Goal: Task Accomplishment & Management: Manage account settings

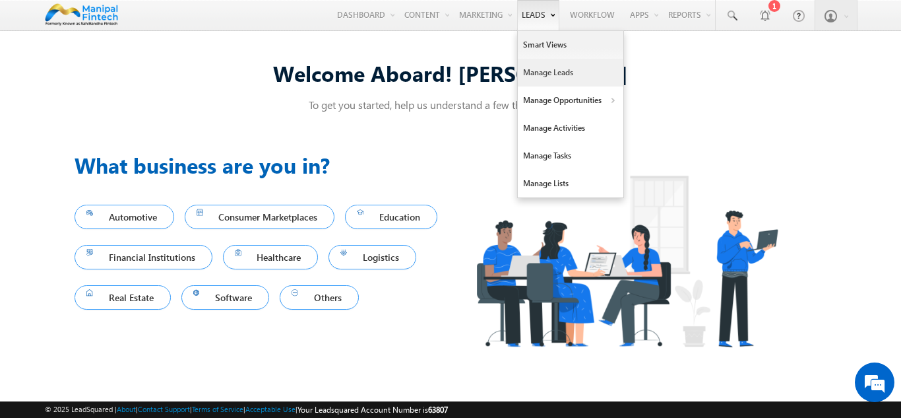
click at [544, 65] on link "Manage Leads" at bounding box center [571, 73] width 106 height 28
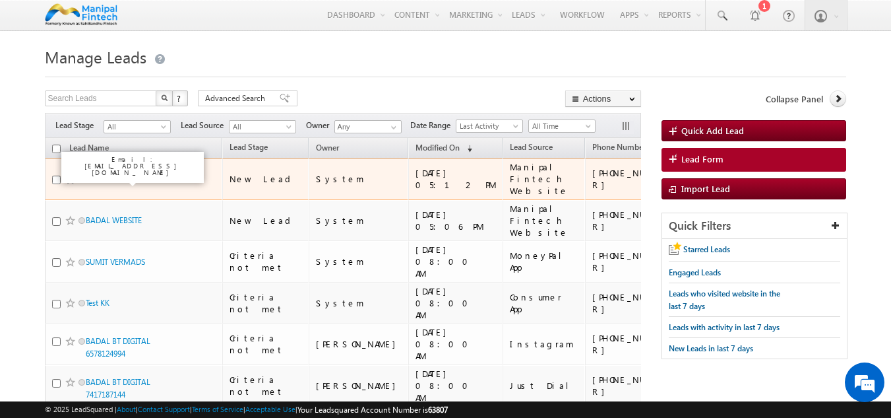
click at [98, 182] on link "akritiuat sri" at bounding box center [105, 179] width 38 height 10
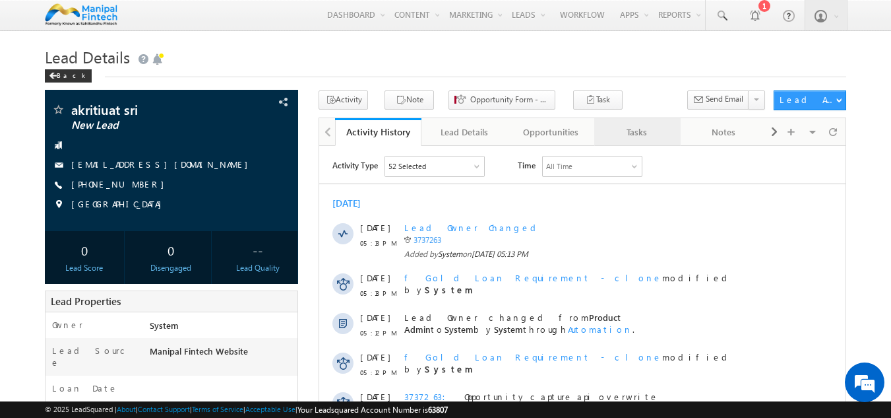
click at [624, 137] on div "Tasks" at bounding box center [637, 132] width 64 height 16
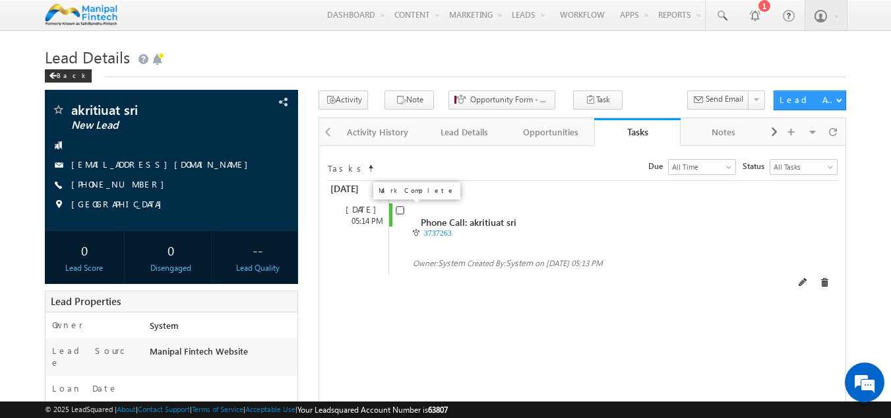
click at [401, 213] on input "checkbox" at bounding box center [400, 210] width 9 height 9
checkbox input "false"
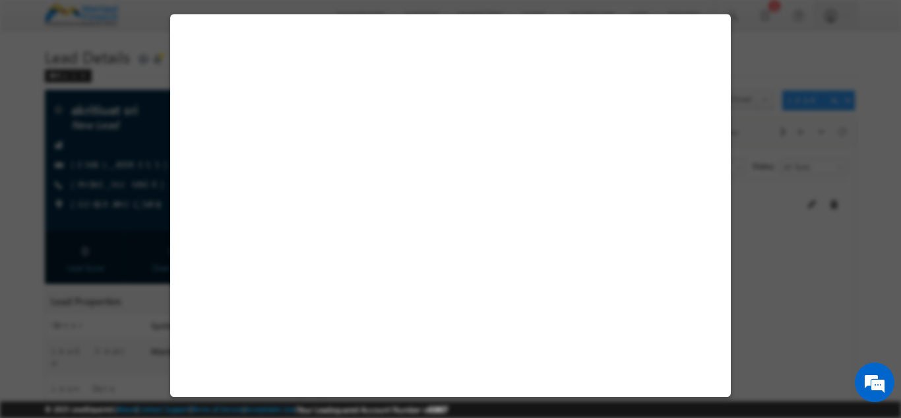
select select "Manipal Fintech Website"
select select "Fresh Lead"
select select "In-Branch"
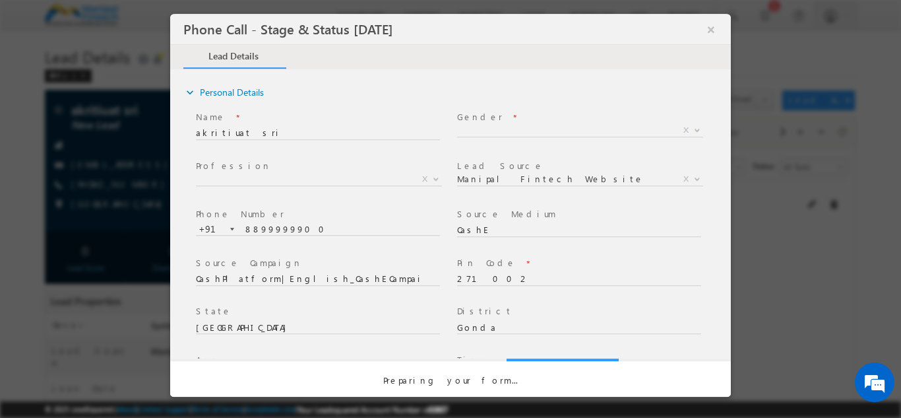
select select "Open"
select select "Fresh Lead"
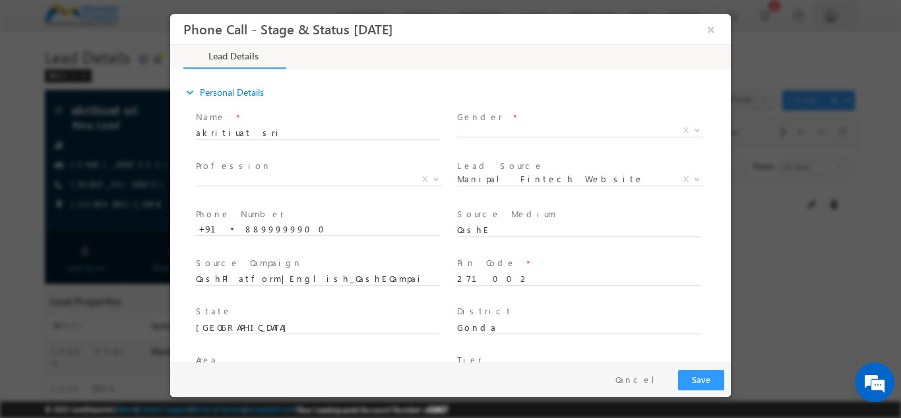
type input "10/03/25 5:30 PM"
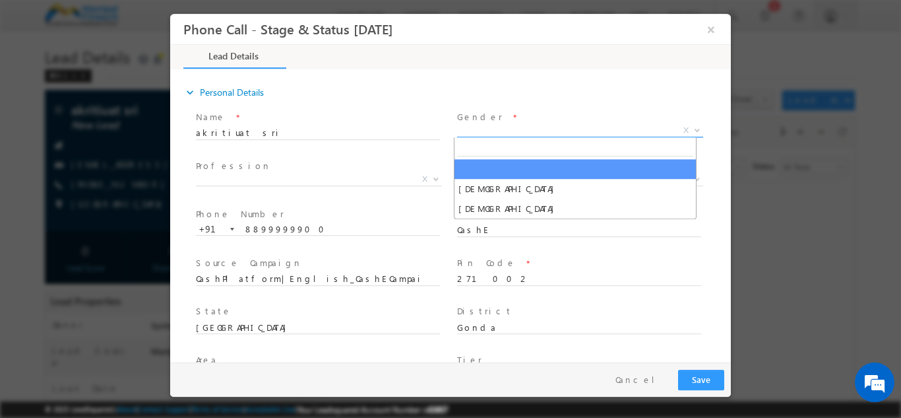
click at [479, 126] on span "X" at bounding box center [580, 129] width 246 height 13
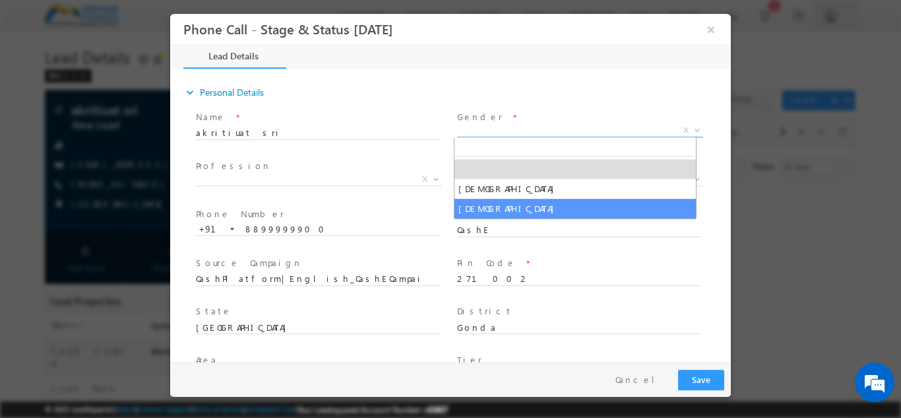
select select "Female"
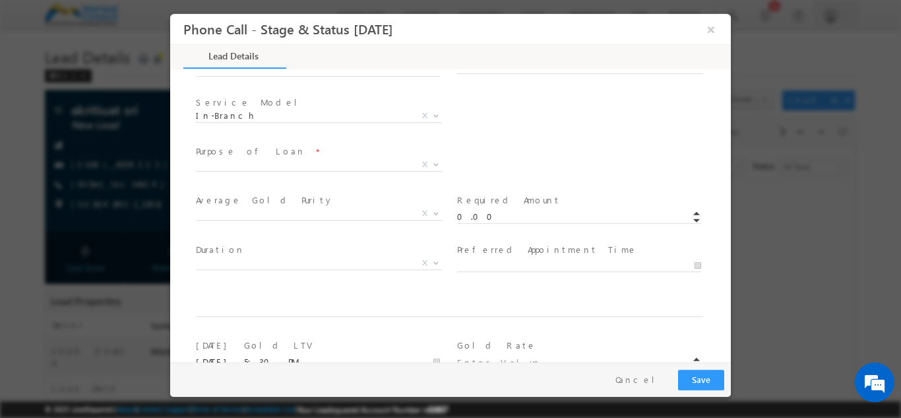
scroll to position [673, 0]
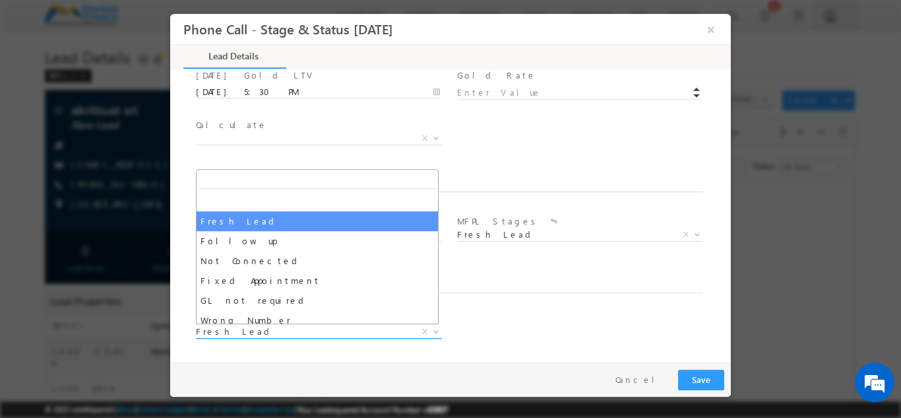
click at [237, 330] on span "Fresh Lead" at bounding box center [303, 331] width 214 height 12
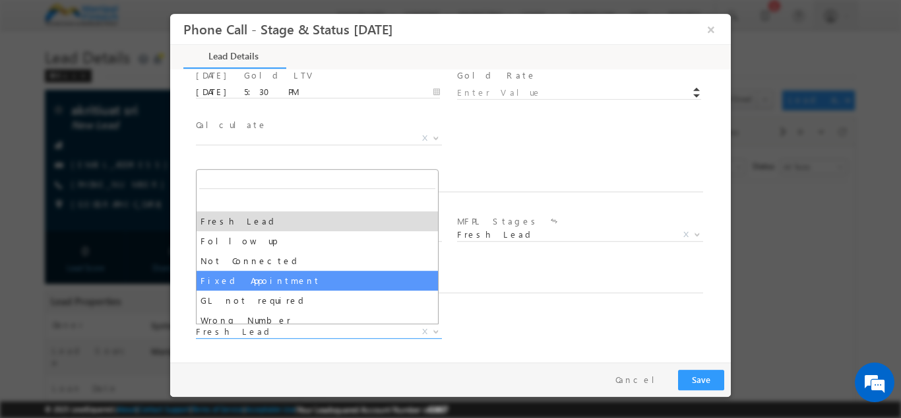
select select "Fixed Appointment"
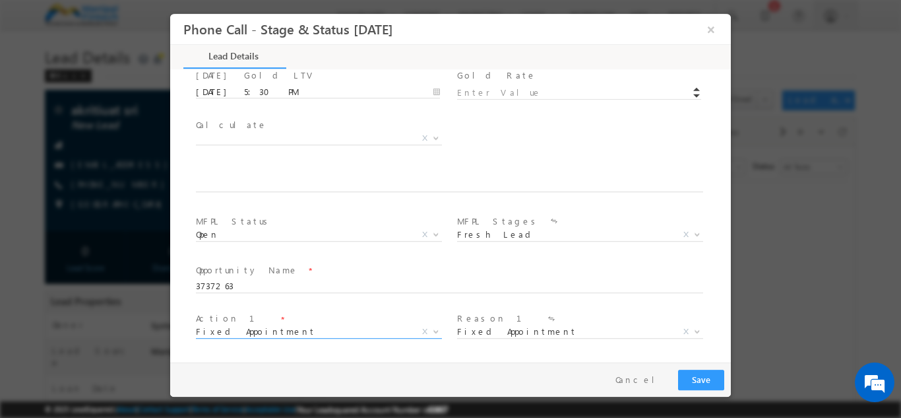
scroll to position [771, 0]
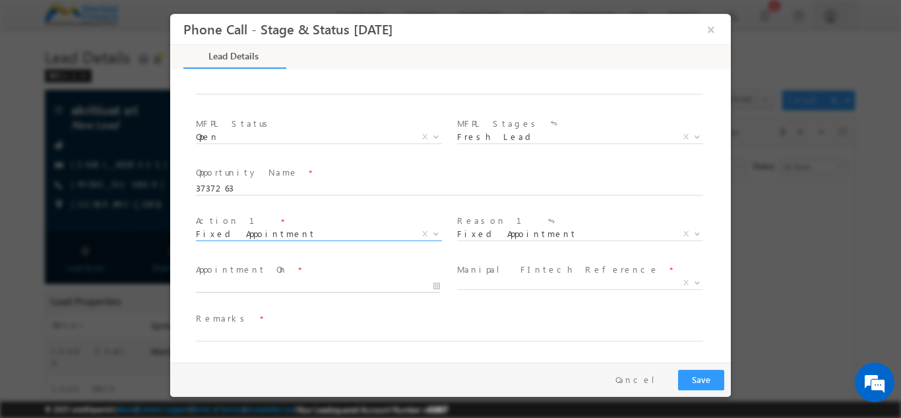
type input "10/03/25 5:31 PM"
type input "31"
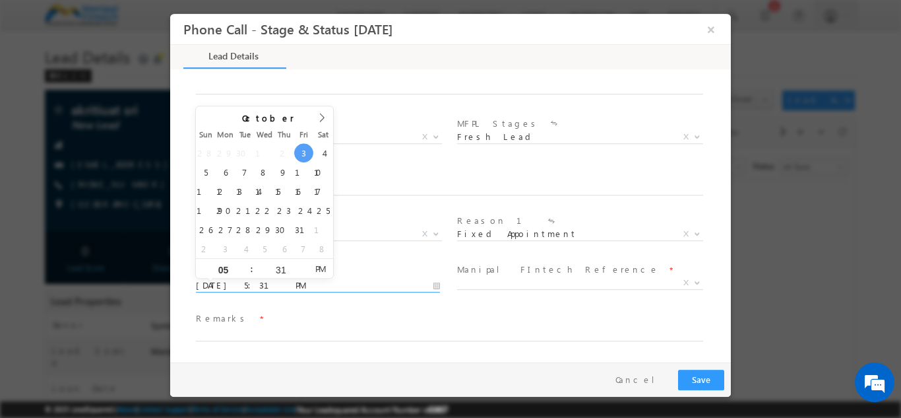
click at [243, 279] on input "10/03/25 5:31 PM" at bounding box center [318, 284] width 244 height 13
click at [229, 269] on input "05" at bounding box center [223, 269] width 55 height 9
type input "6"
type input "10/03/25 6:31 PM"
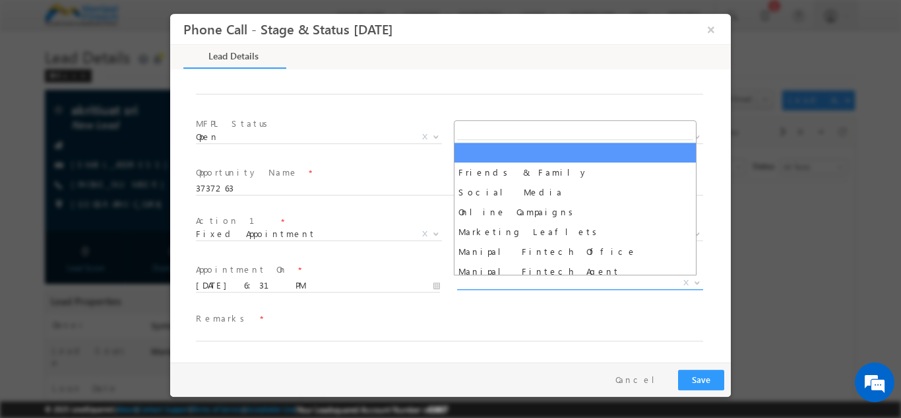
click at [492, 278] on span "X" at bounding box center [580, 282] width 246 height 13
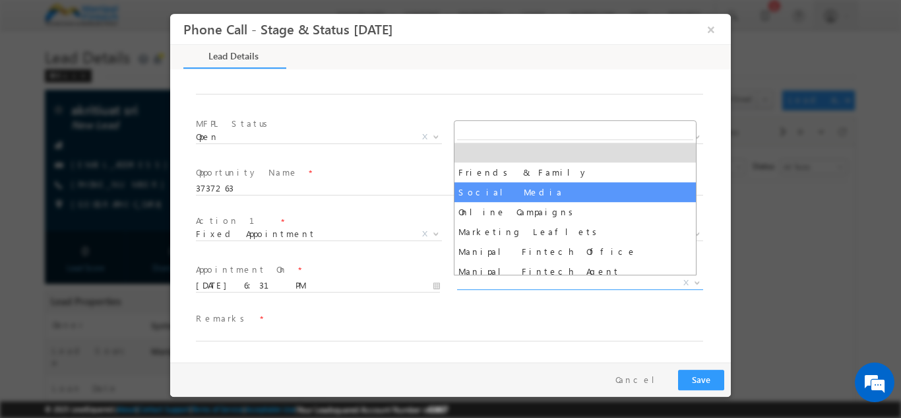
select select "Social Media"
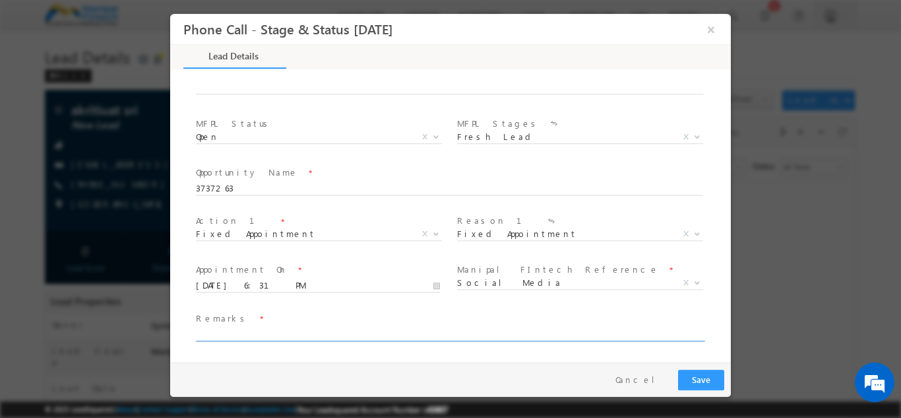
click at [218, 334] on input "text" at bounding box center [449, 333] width 507 height 13
type input "BADAL"
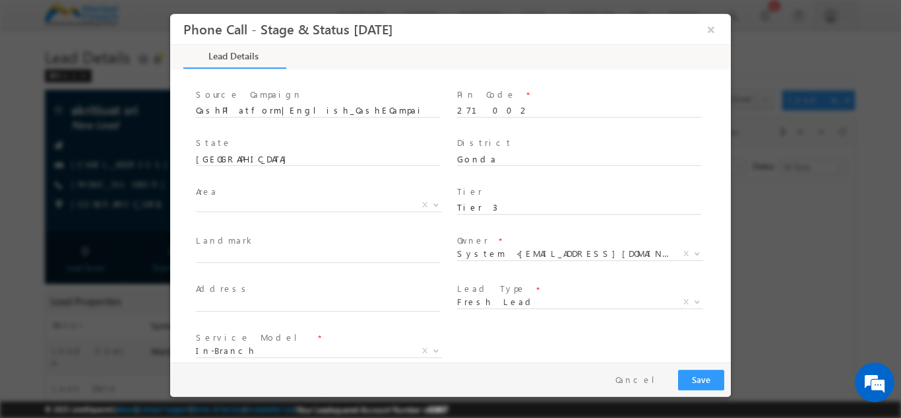
scroll to position [209, 0]
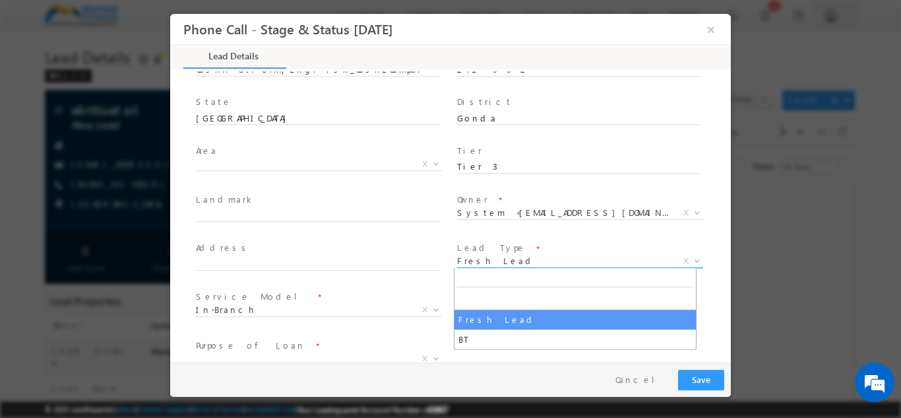
click at [498, 258] on span "Fresh Lead" at bounding box center [564, 260] width 214 height 12
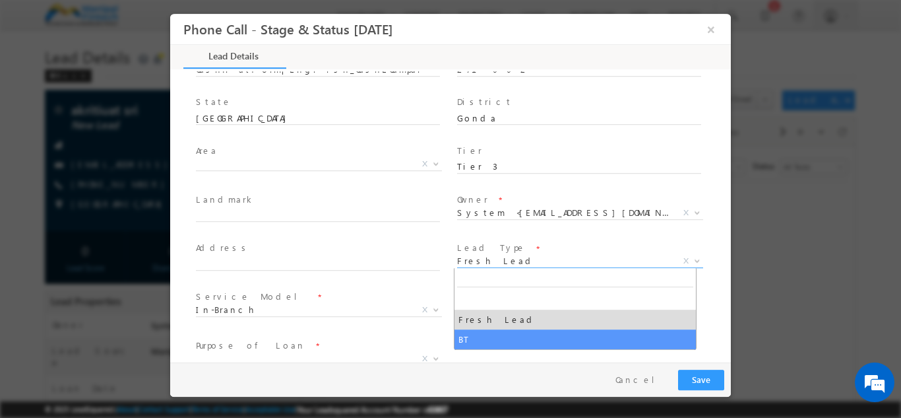
select select "BT"
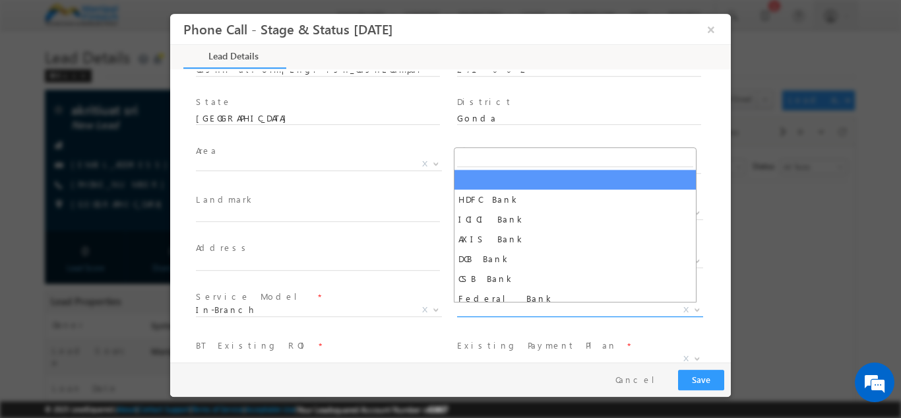
click at [504, 306] on span "X" at bounding box center [580, 309] width 246 height 13
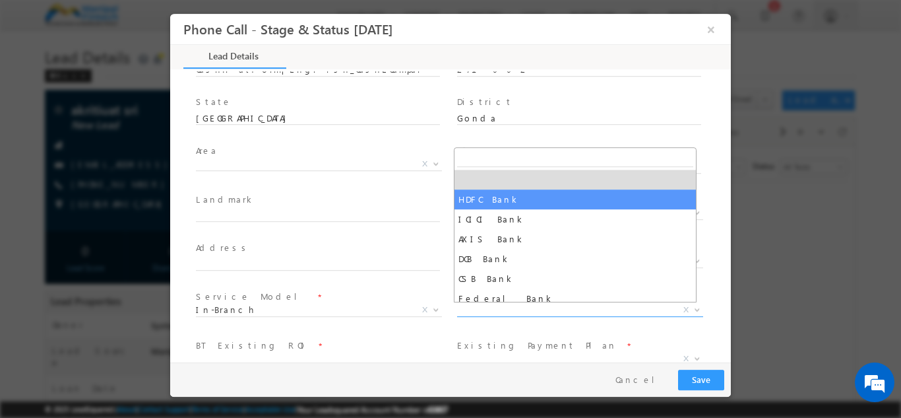
select select "HDFC Bank"
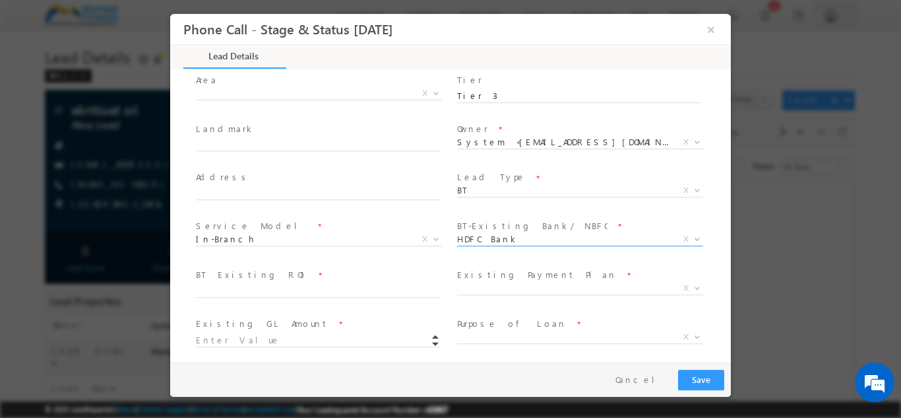
scroll to position [295, 0]
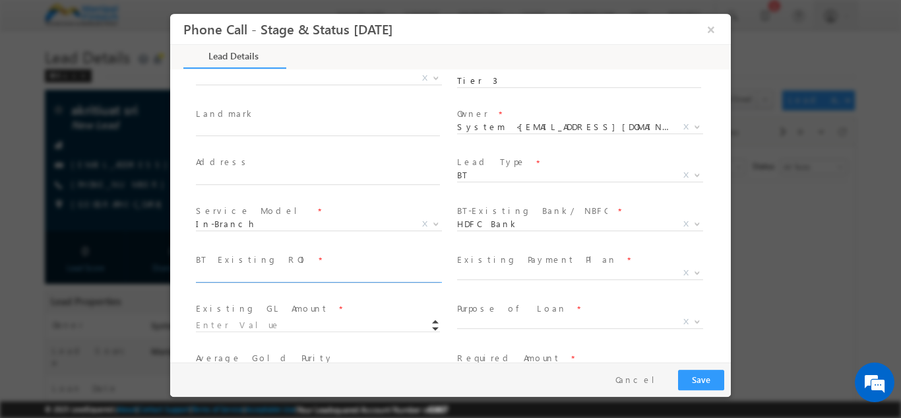
click at [243, 274] on input "text" at bounding box center [318, 275] width 244 height 13
type input "12"
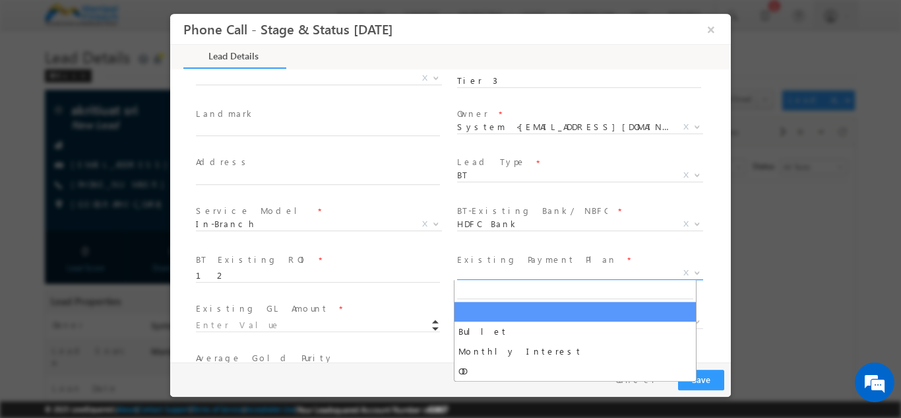
click at [517, 270] on span "X" at bounding box center [580, 272] width 246 height 13
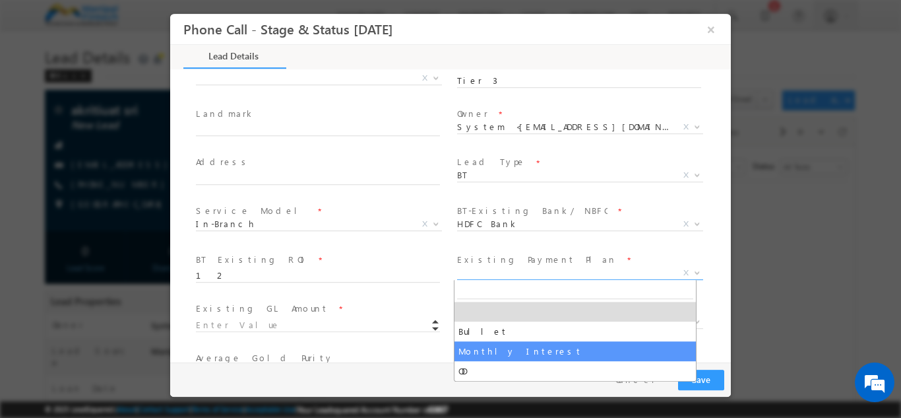
select select "Monthly Interest"
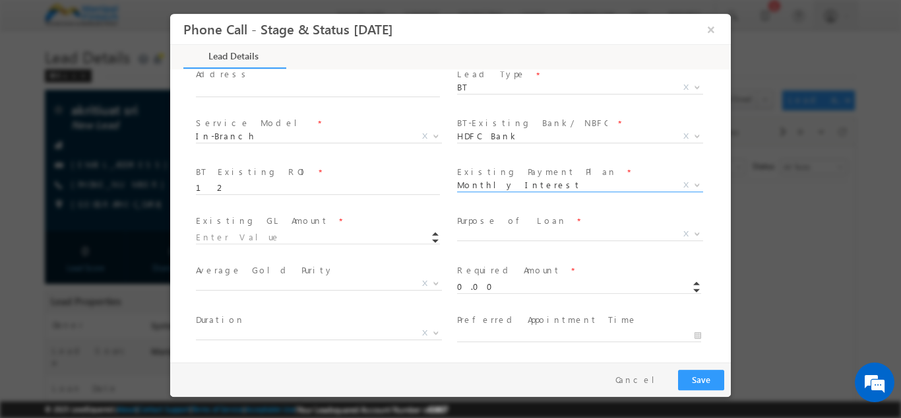
scroll to position [383, 0]
click at [293, 237] on input at bounding box center [318, 236] width 244 height 13
type input "123456.00"
click at [507, 238] on span "Medical Treatment Business Needs Education Travel Agriculture Needs Vehicle Pur…" at bounding box center [585, 235] width 256 height 16
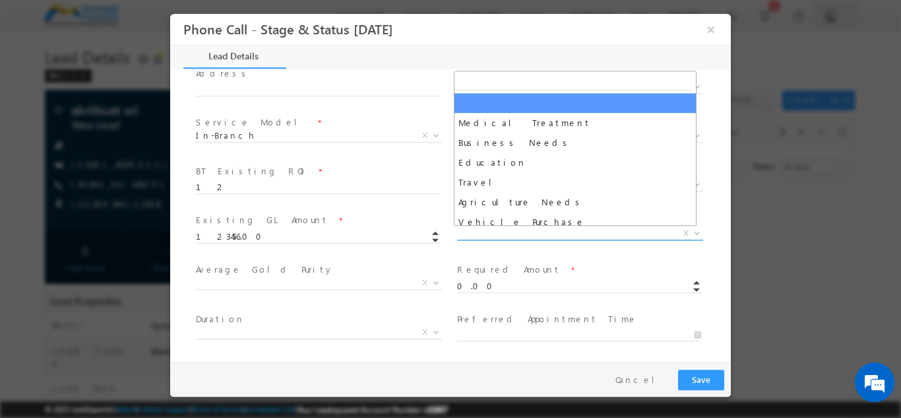
click at [474, 230] on span "X" at bounding box center [580, 232] width 246 height 13
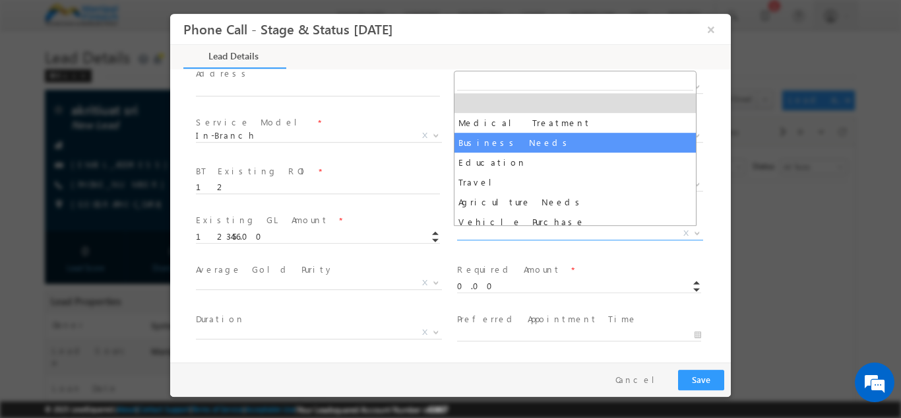
select select "Business Needs"
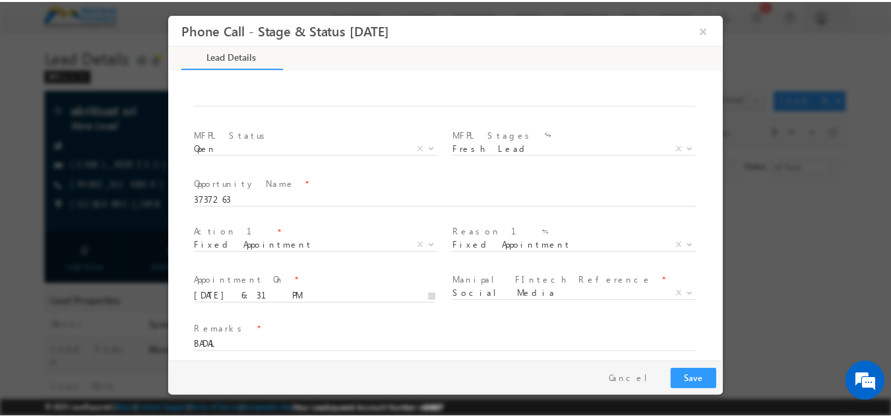
scroll to position [820, 0]
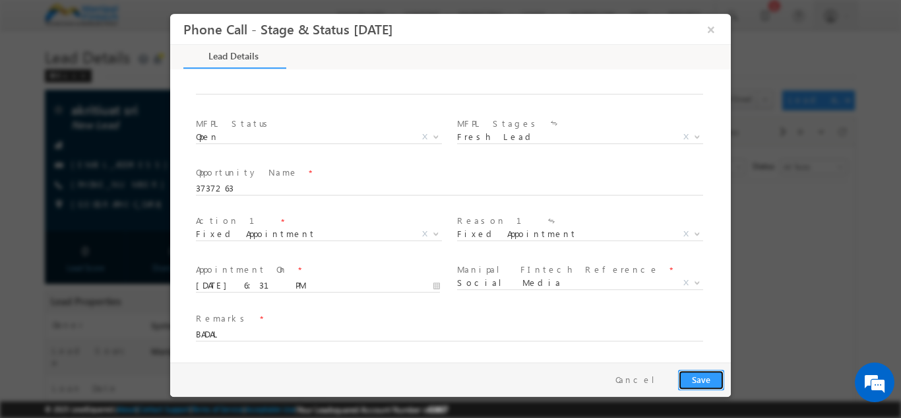
click at [714, 386] on button "Save" at bounding box center [701, 379] width 46 height 20
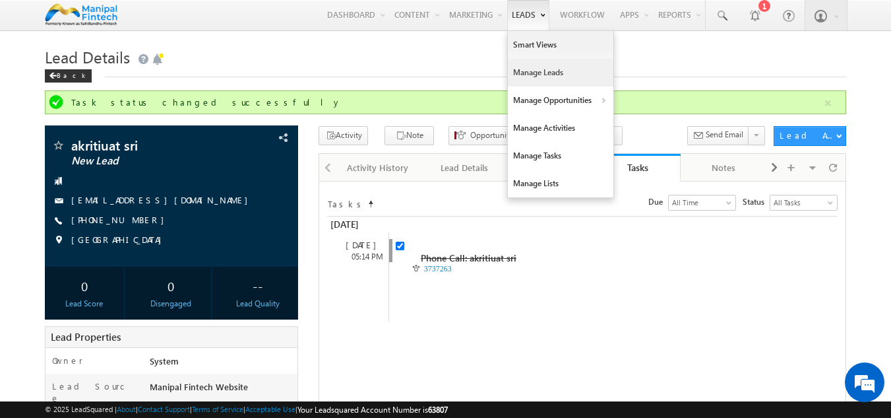
click at [530, 68] on link "Manage Leads" at bounding box center [561, 73] width 106 height 28
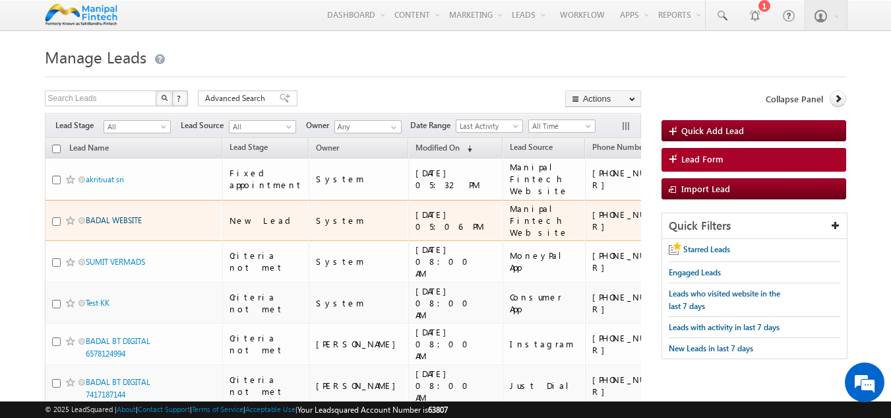
click at [107, 218] on link "BADAL WEBSITE" at bounding box center [114, 220] width 56 height 10
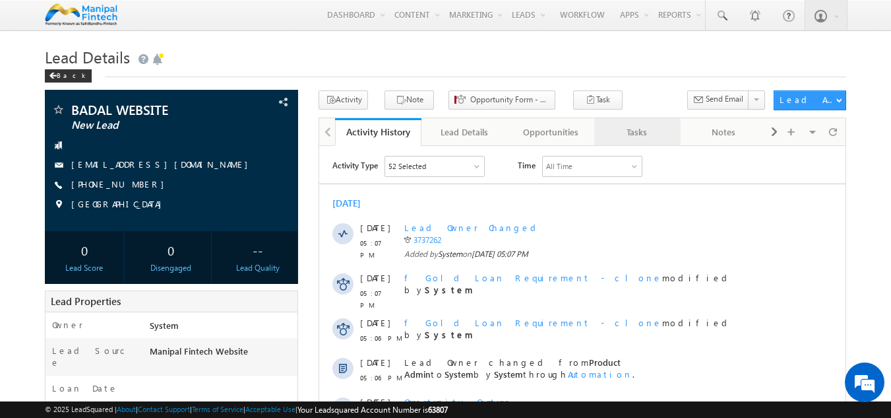
click at [653, 127] on div "Tasks" at bounding box center [637, 132] width 64 height 16
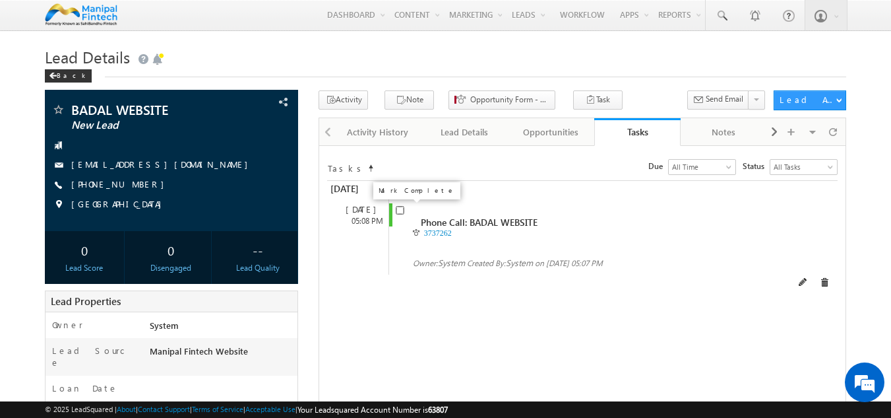
click at [399, 210] on input "checkbox" at bounding box center [400, 210] width 9 height 9
checkbox input "false"
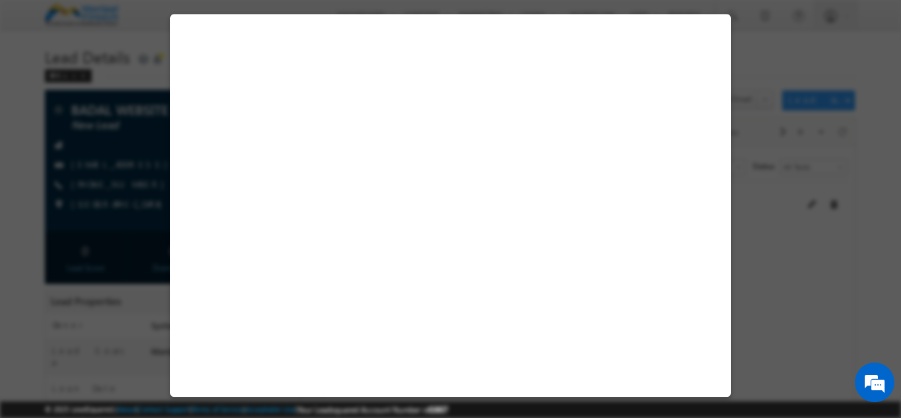
select select "Manipal Fintech Website"
select select "Fresh Lead"
select select "Doorstep"
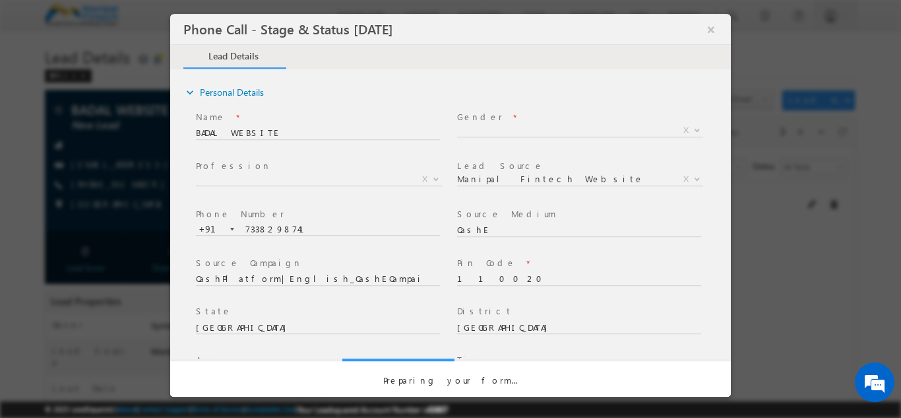
select select "Open"
select select "Fresh Lead"
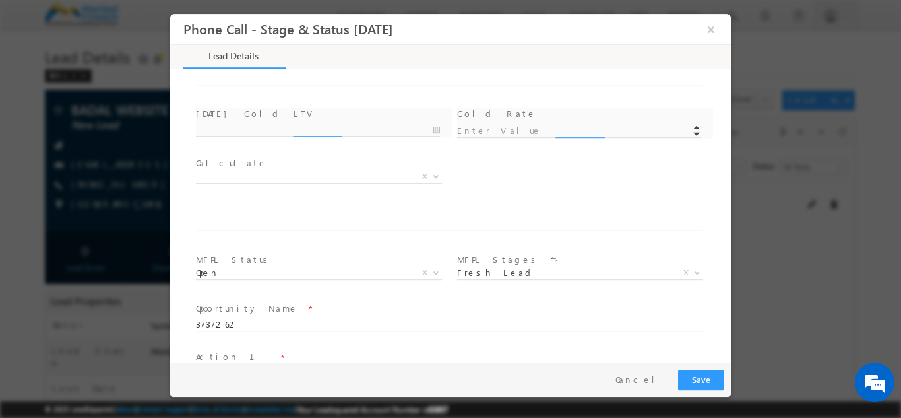
scroll to position [673, 0]
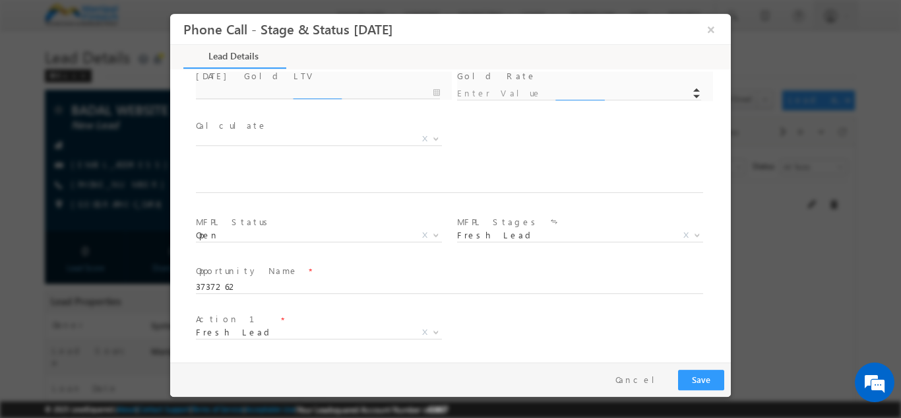
type input "10/03/25 5:33 PM"
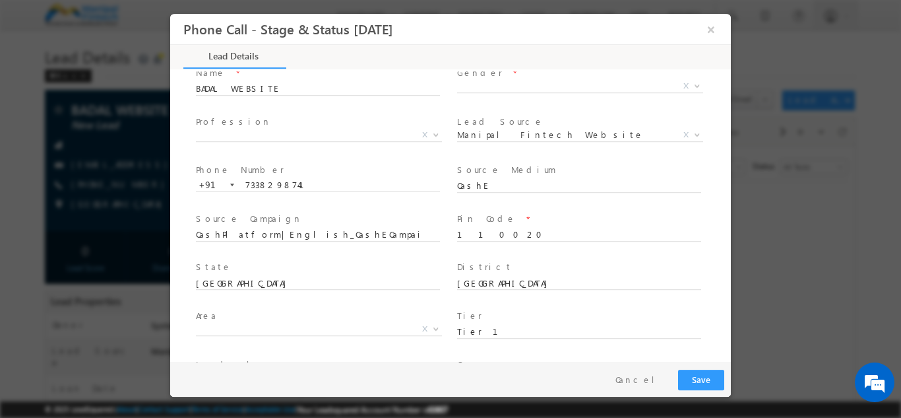
scroll to position [0, 0]
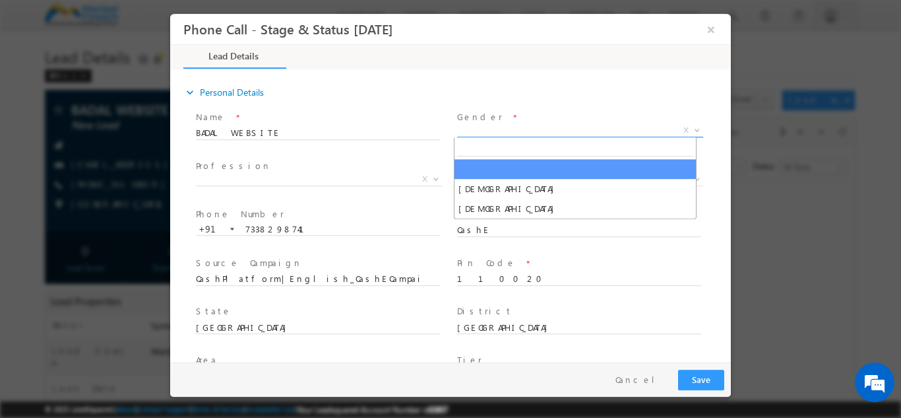
click at [474, 134] on span "X" at bounding box center [580, 129] width 246 height 13
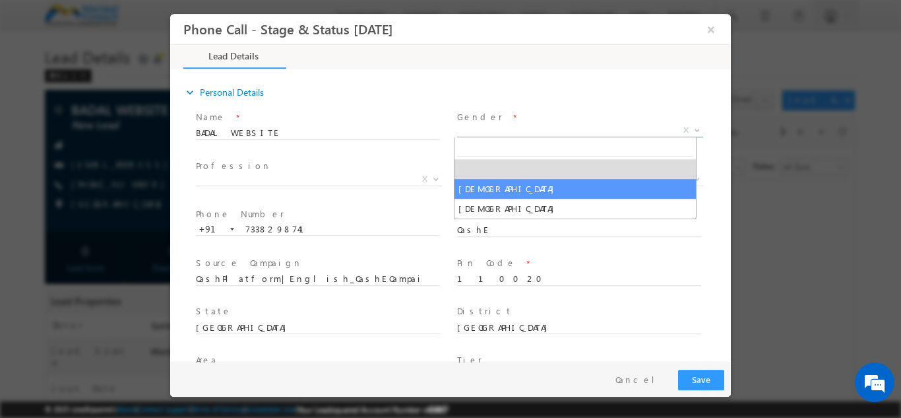
select select "Male"
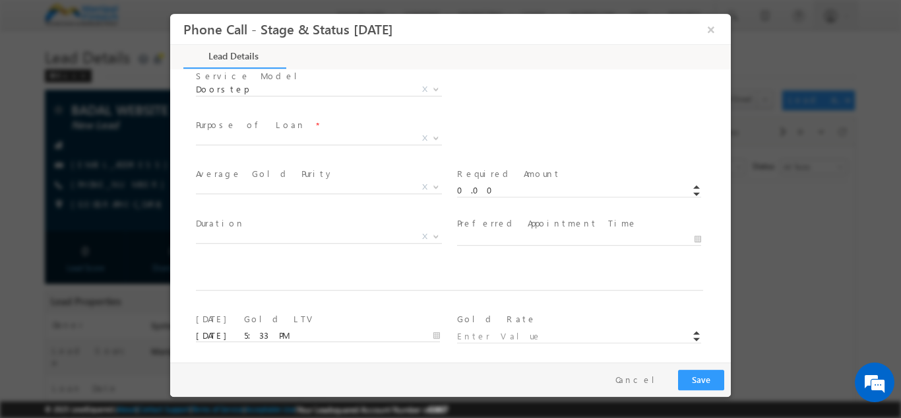
scroll to position [673, 0]
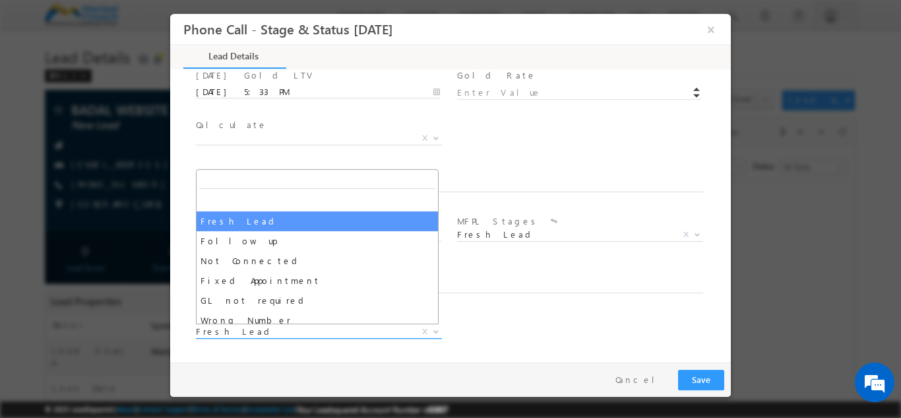
click at [252, 329] on span "Fresh Lead" at bounding box center [303, 331] width 214 height 12
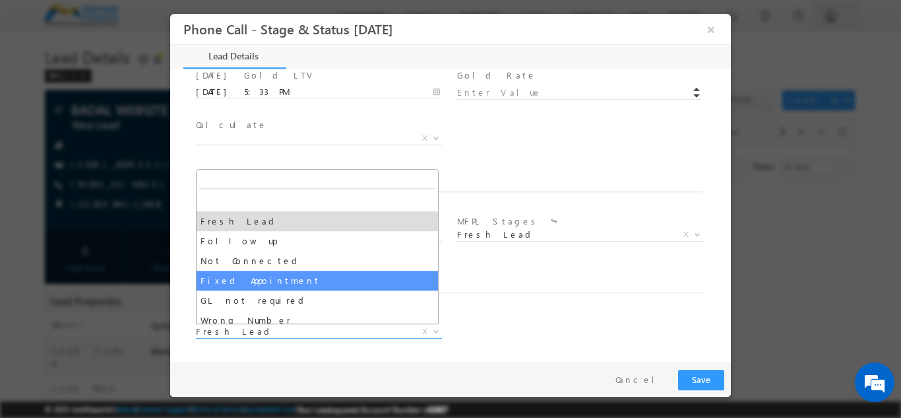
select select "Fixed Appointment"
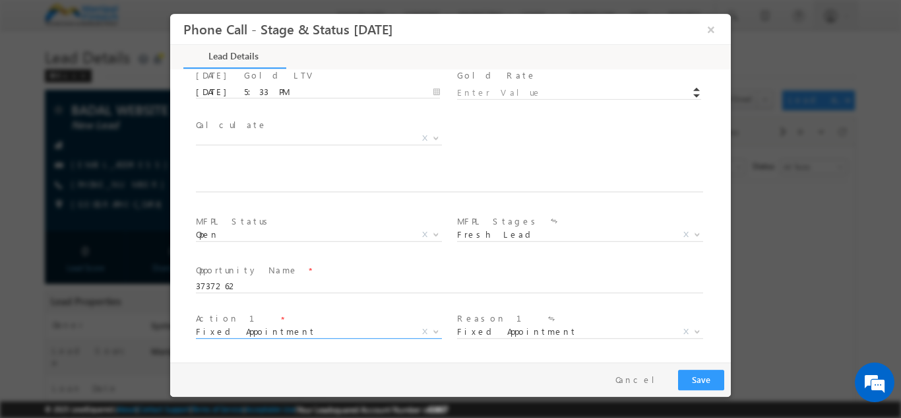
scroll to position [771, 0]
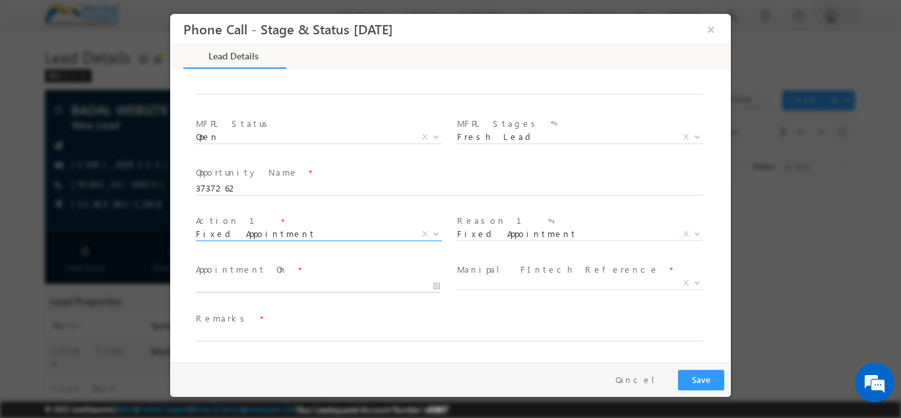
type input "10/03/25 5:34 PM"
type input "34"
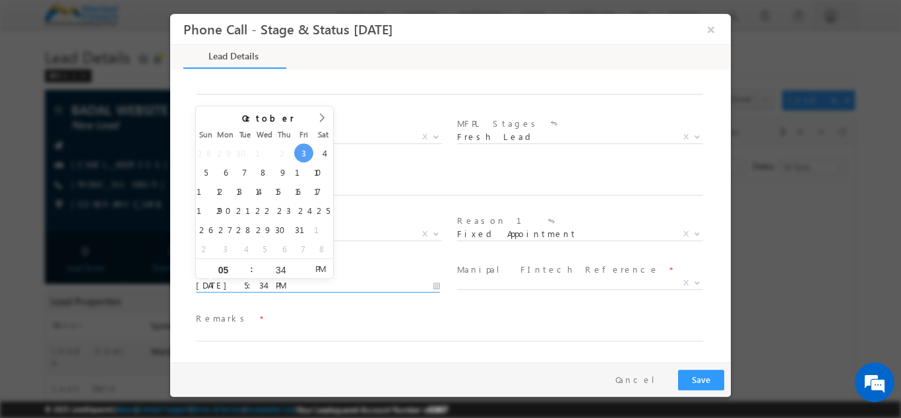
click at [224, 286] on input "10/03/25 5:34 PM" at bounding box center [318, 284] width 244 height 13
click at [232, 266] on input "05" at bounding box center [223, 269] width 55 height 9
type input "6"
type input "10/03/25 6:34 PM"
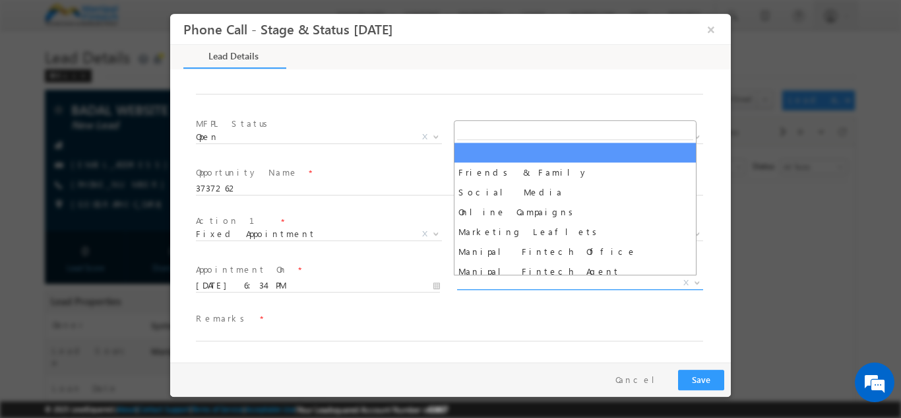
click at [506, 278] on span "X" at bounding box center [580, 282] width 246 height 13
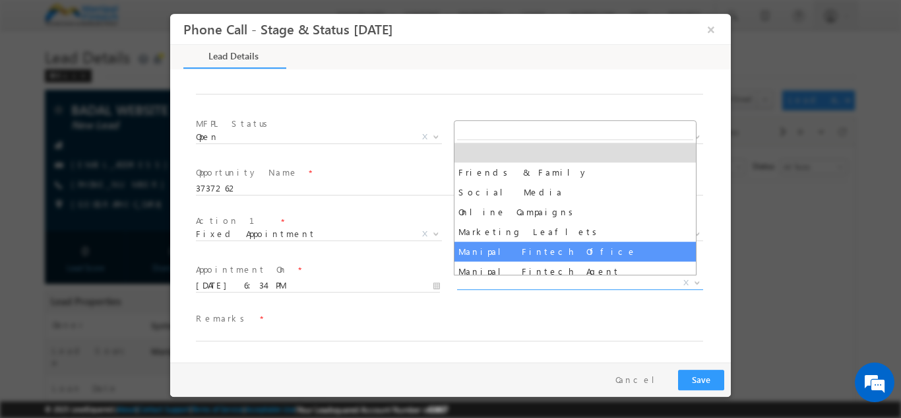
scroll to position [66, 0]
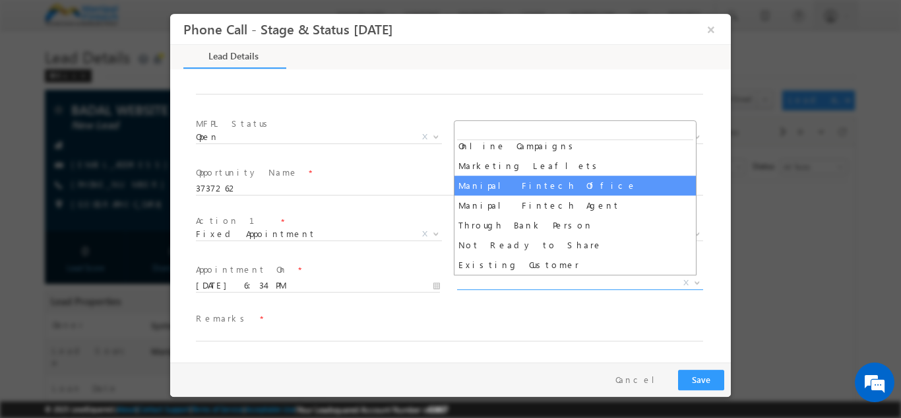
select select "Manipal Fintech Office"
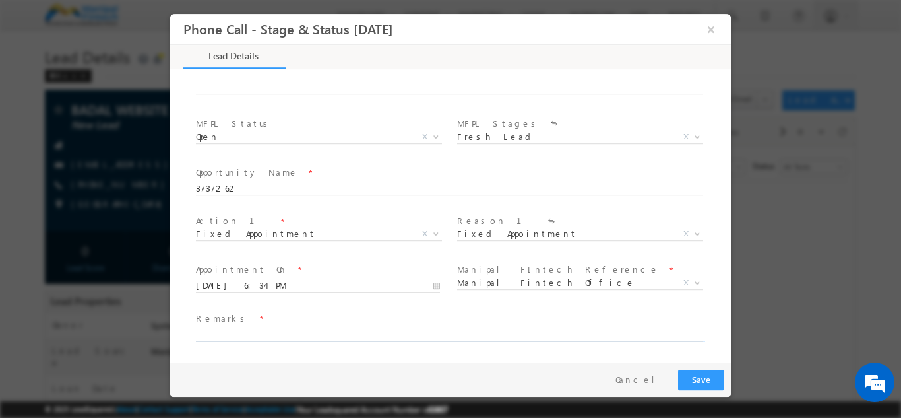
click at [234, 331] on input "text" at bounding box center [449, 333] width 507 height 13
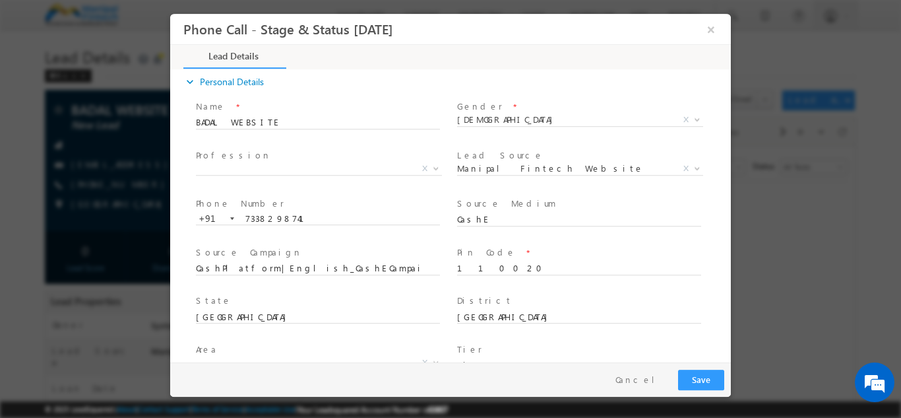
scroll to position [0, 0]
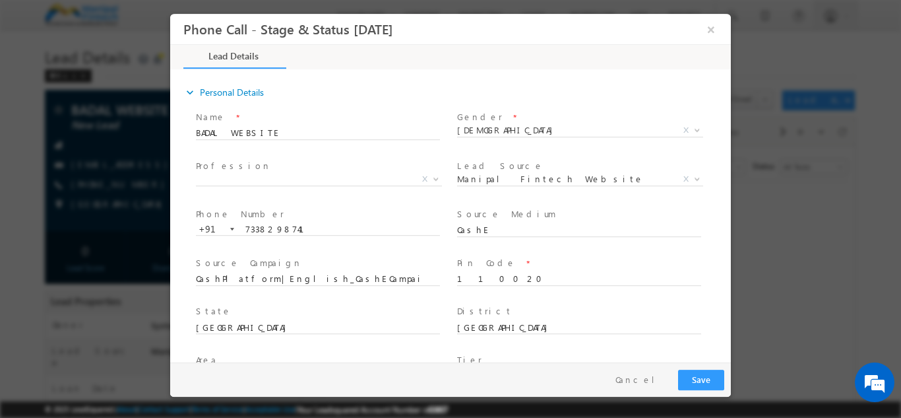
type input "badal"
click at [307, 154] on div "Name * BADAL WEBSITE" at bounding box center [323, 131] width 261 height 49
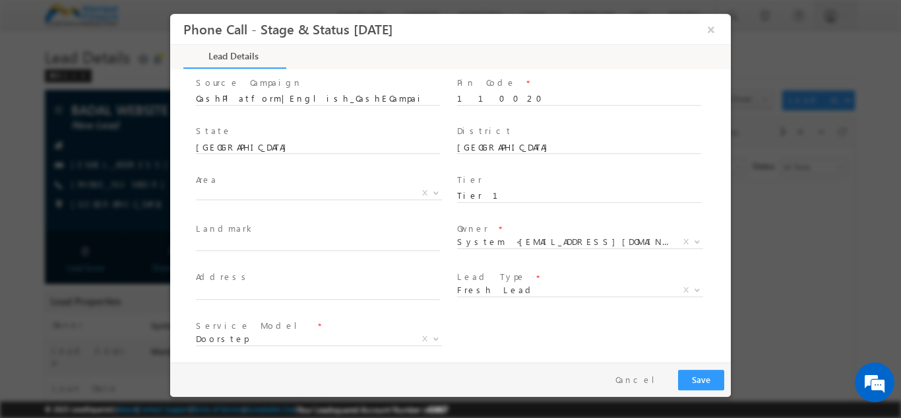
scroll to position [215, 0]
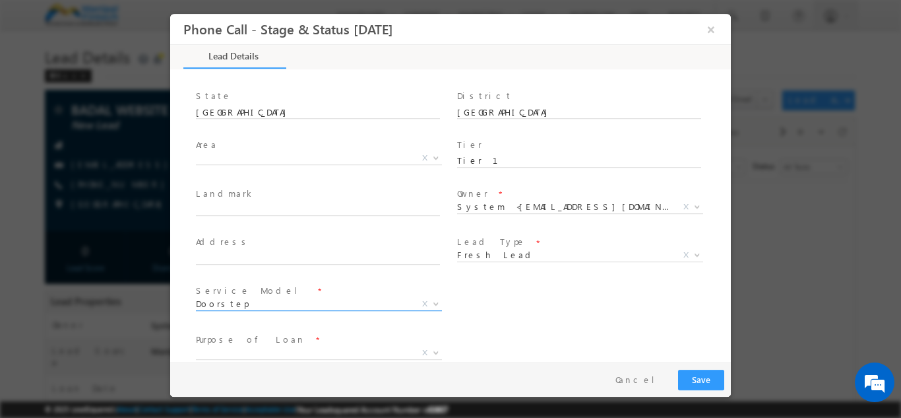
click at [258, 302] on span "Doorstep" at bounding box center [303, 303] width 214 height 12
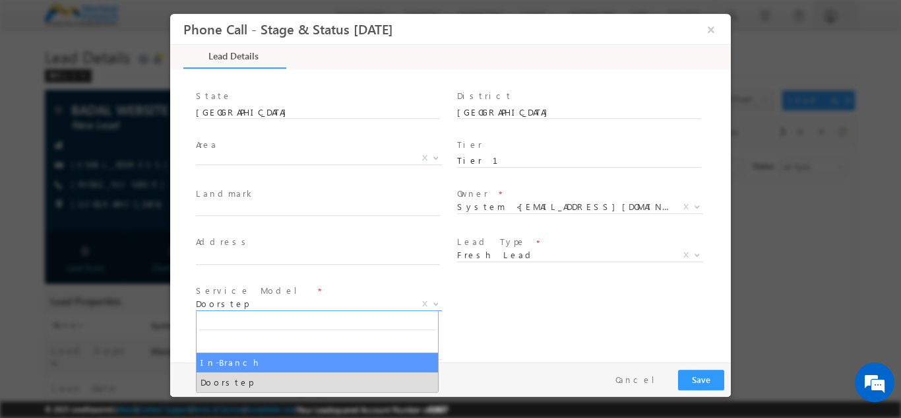
select select "In-Branch"
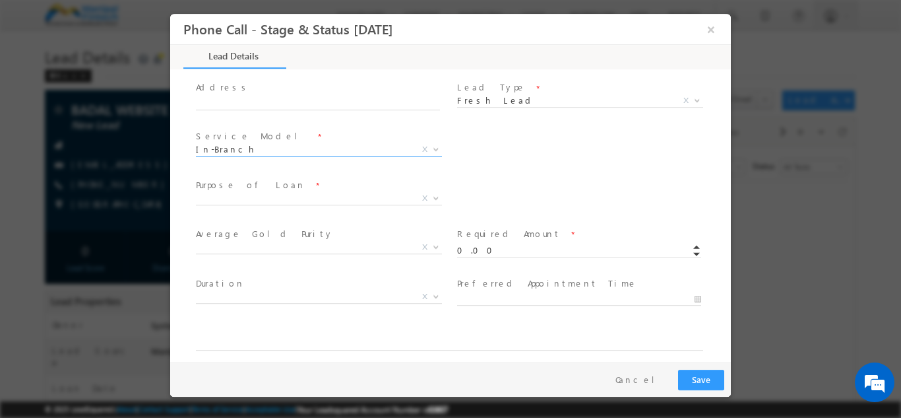
scroll to position [370, 0]
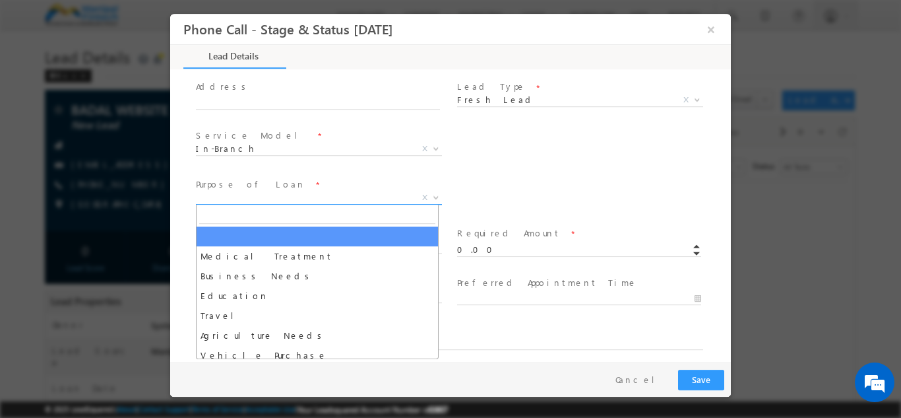
click at [243, 195] on span "X" at bounding box center [319, 197] width 246 height 13
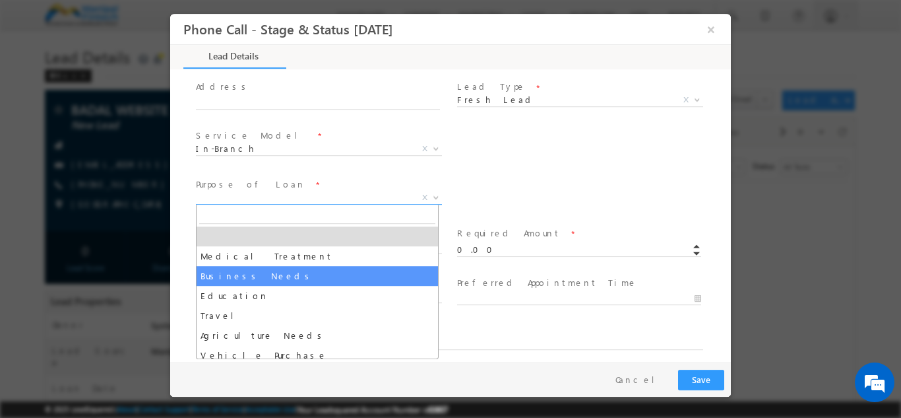
select select "Business Needs"
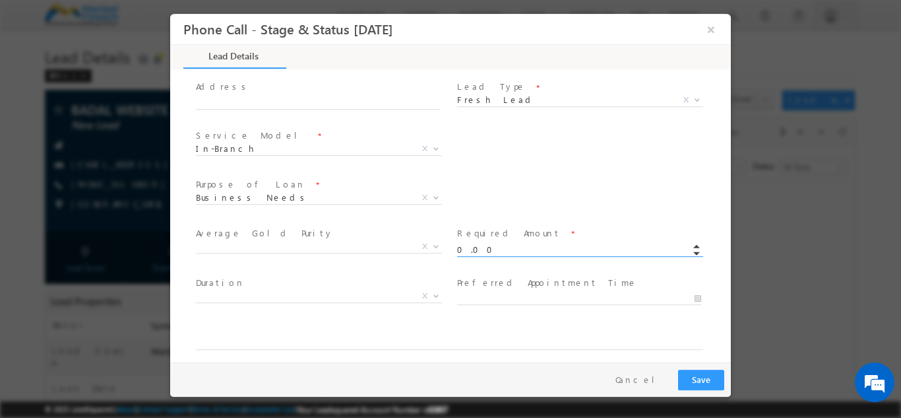
click at [497, 247] on input "0.00" at bounding box center [579, 249] width 244 height 13
type input "0"
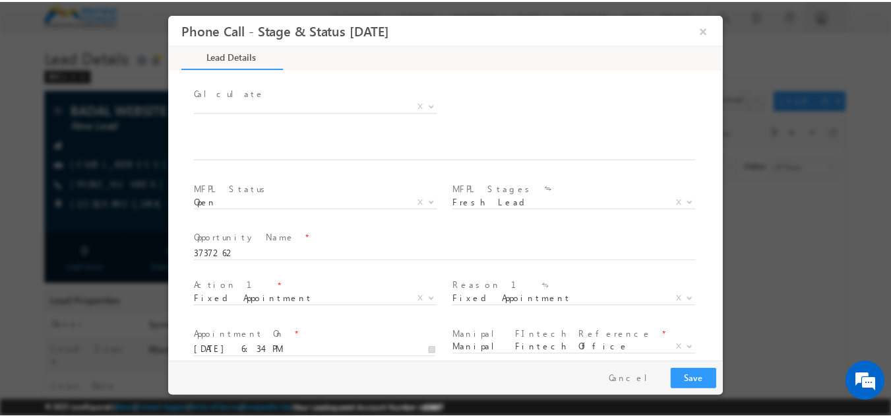
scroll to position [771, 0]
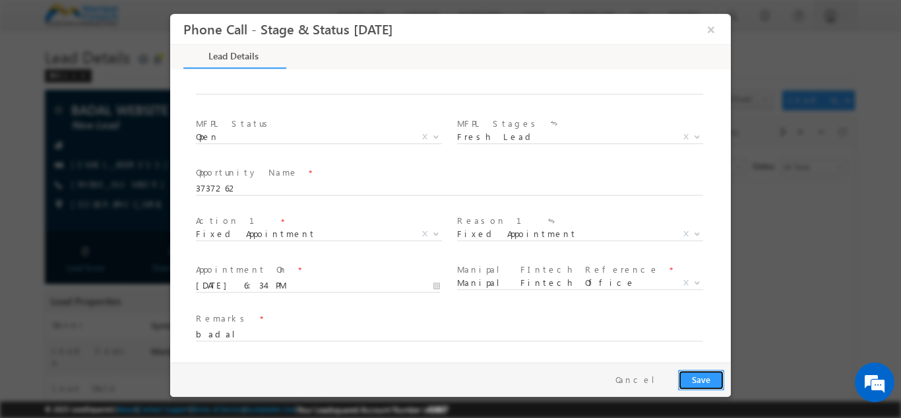
type input "123.00"
click at [696, 374] on button "Save" at bounding box center [701, 379] width 46 height 20
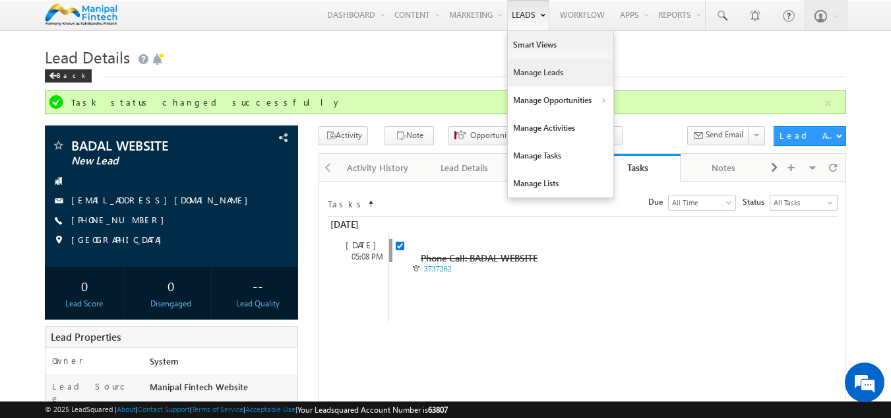
click at [530, 79] on link "Manage Leads" at bounding box center [561, 73] width 106 height 28
